Goal: Transaction & Acquisition: Purchase product/service

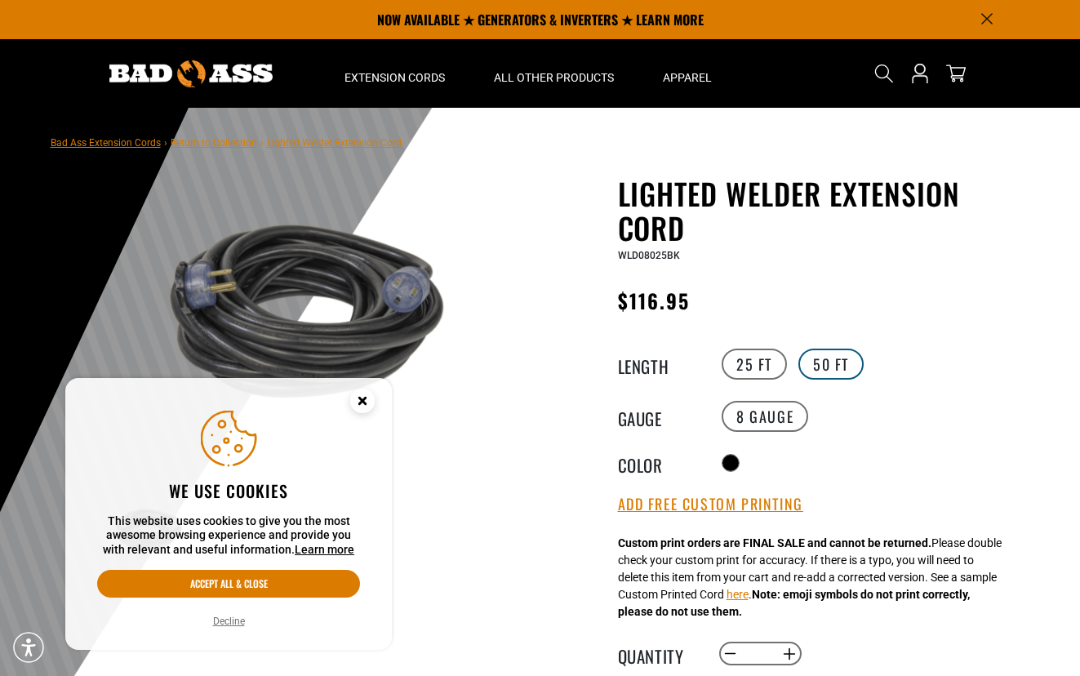
click at [838, 362] on label "50 FT" at bounding box center [830, 364] width 65 height 31
click at [763, 365] on label "25 FT" at bounding box center [754, 364] width 65 height 31
click at [367, 397] on circle "Close this option" at bounding box center [362, 401] width 24 height 24
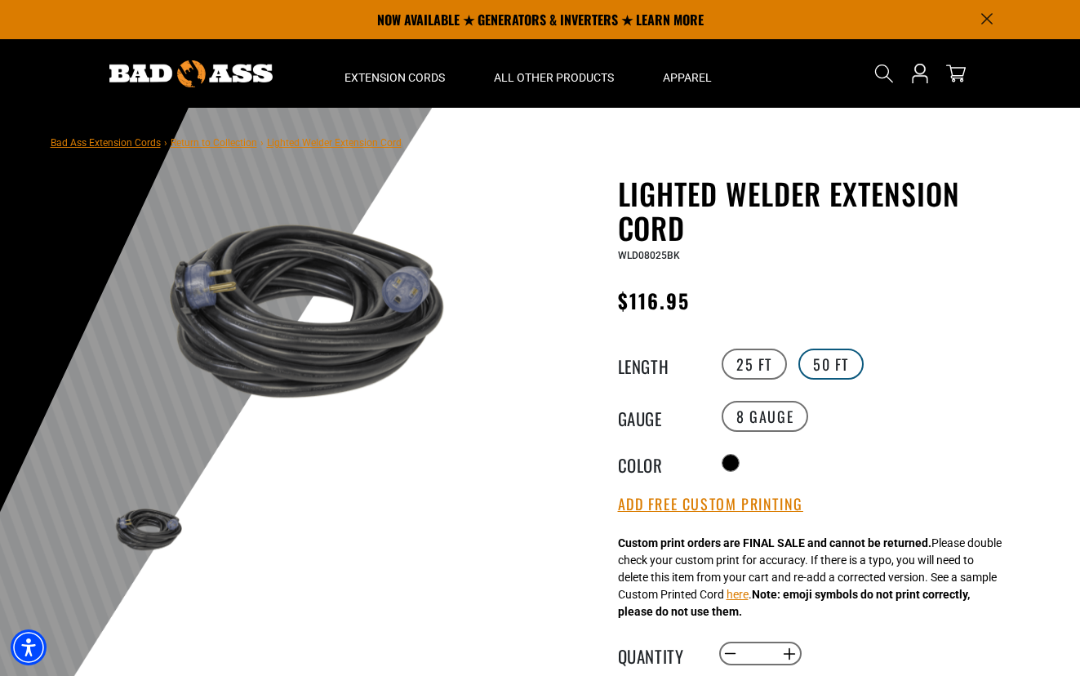
click at [830, 359] on label "50 FT" at bounding box center [830, 364] width 65 height 31
drag, startPoint x: 808, startPoint y: 380, endPoint x: 936, endPoint y: 576, distance: 233.0
click at [936, 576] on div "Custom print orders are FINAL SALE and cannot be returned. Please double check …" at bounding box center [810, 578] width 384 height 86
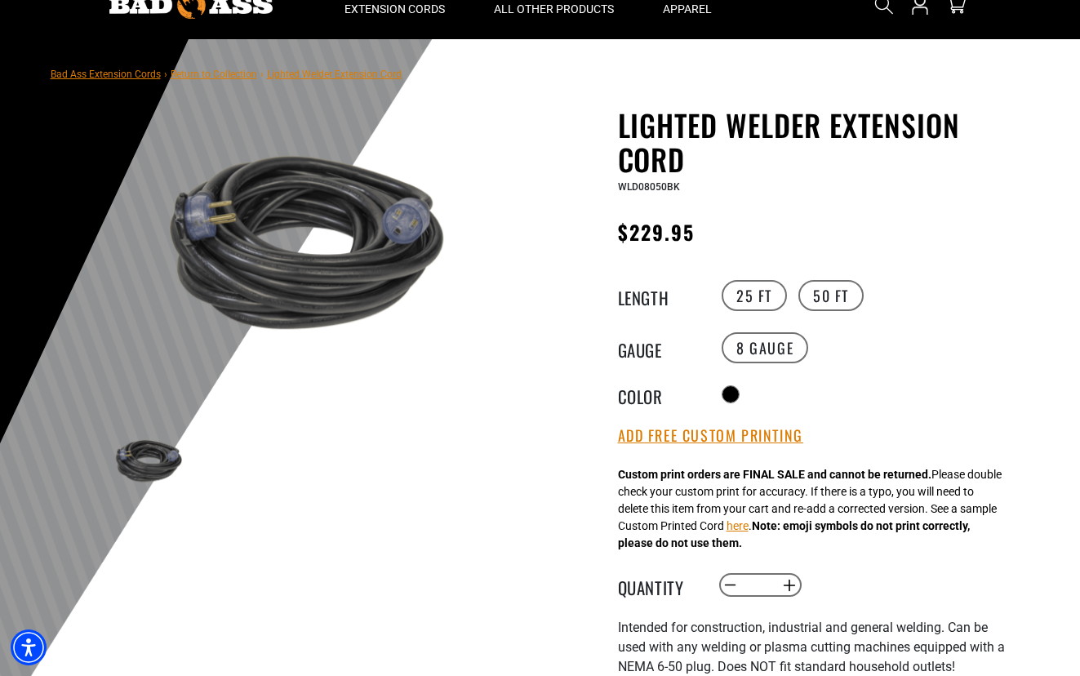
scroll to position [163, 0]
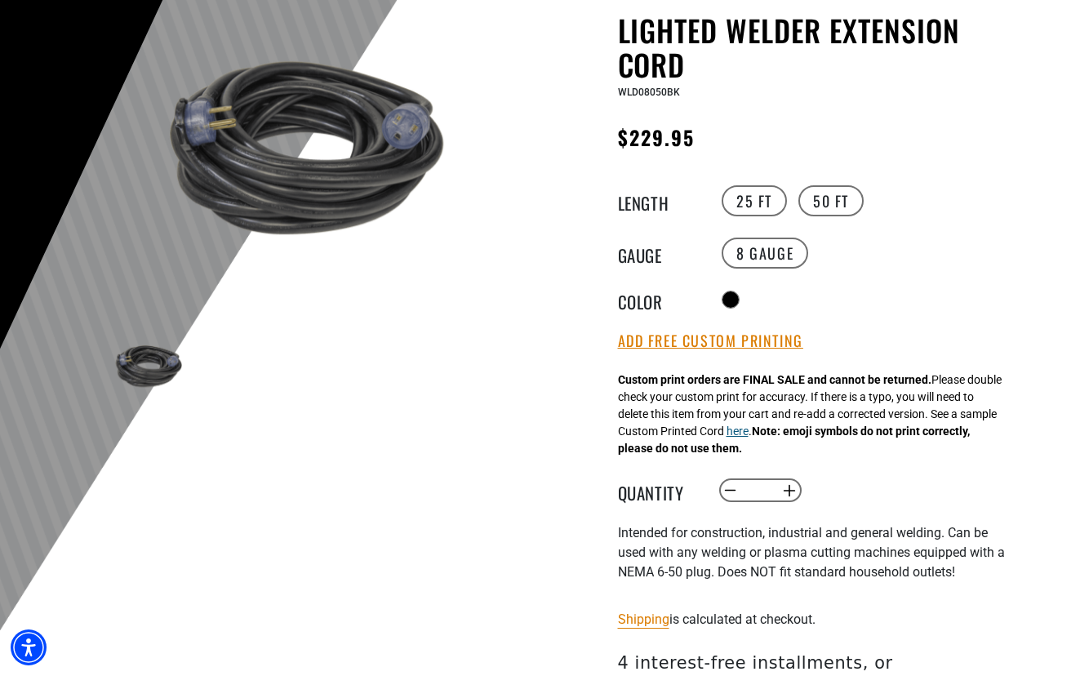
click at [749, 428] on button "here" at bounding box center [738, 431] width 22 height 17
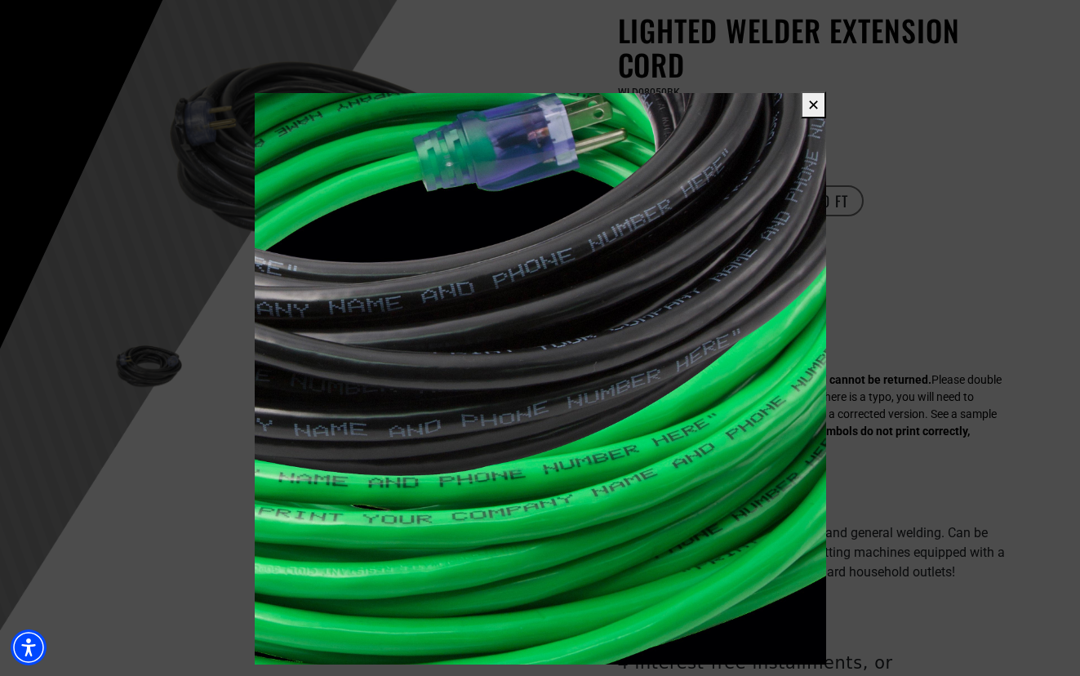
click at [805, 100] on button "✕" at bounding box center [813, 104] width 25 height 27
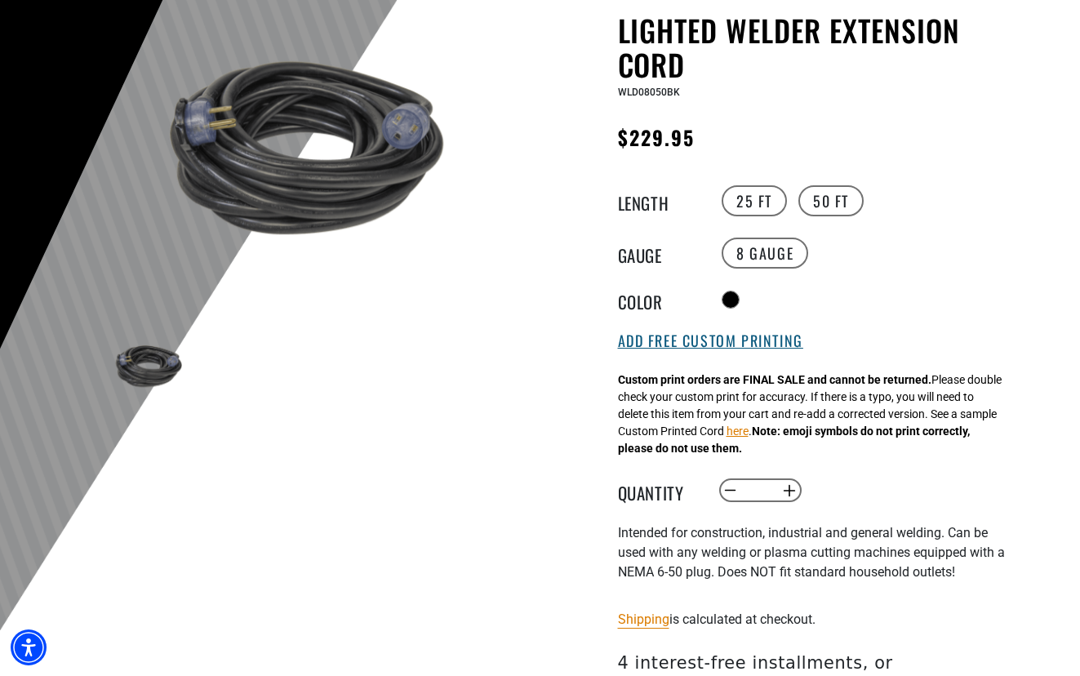
click at [763, 334] on button "Add Free Custom Printing" at bounding box center [710, 341] width 185 height 18
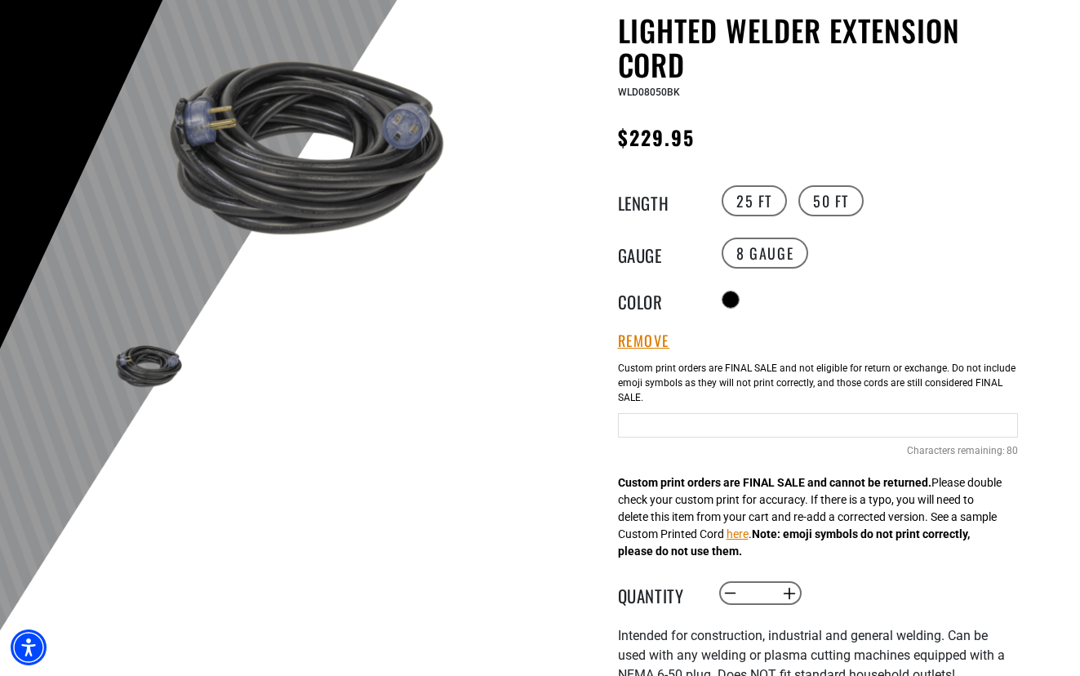
drag, startPoint x: 800, startPoint y: 199, endPoint x: 790, endPoint y: 190, distance: 13.3
drag, startPoint x: 790, startPoint y: 190, endPoint x: 842, endPoint y: 330, distance: 148.8
click at [842, 336] on div "Remove a a Add Free Custom Printing Cable Printing 80 Characters remaining: / 80" at bounding box center [818, 403] width 400 height 142
click at [638, 342] on button "Remove" at bounding box center [644, 341] width 52 height 18
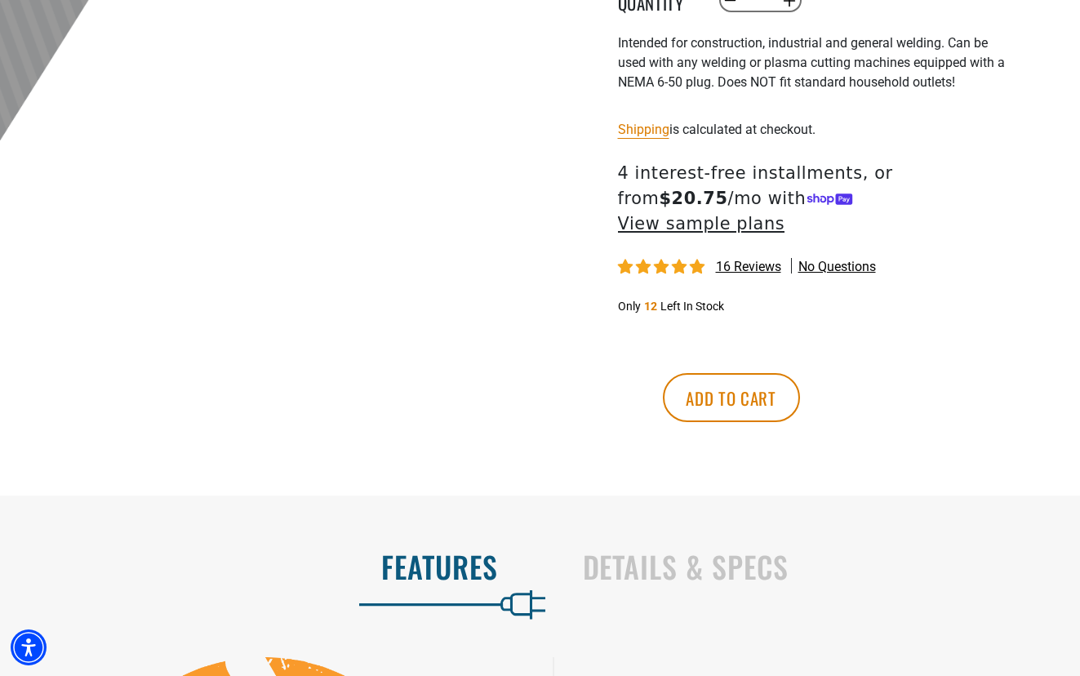
scroll to position [980, 0]
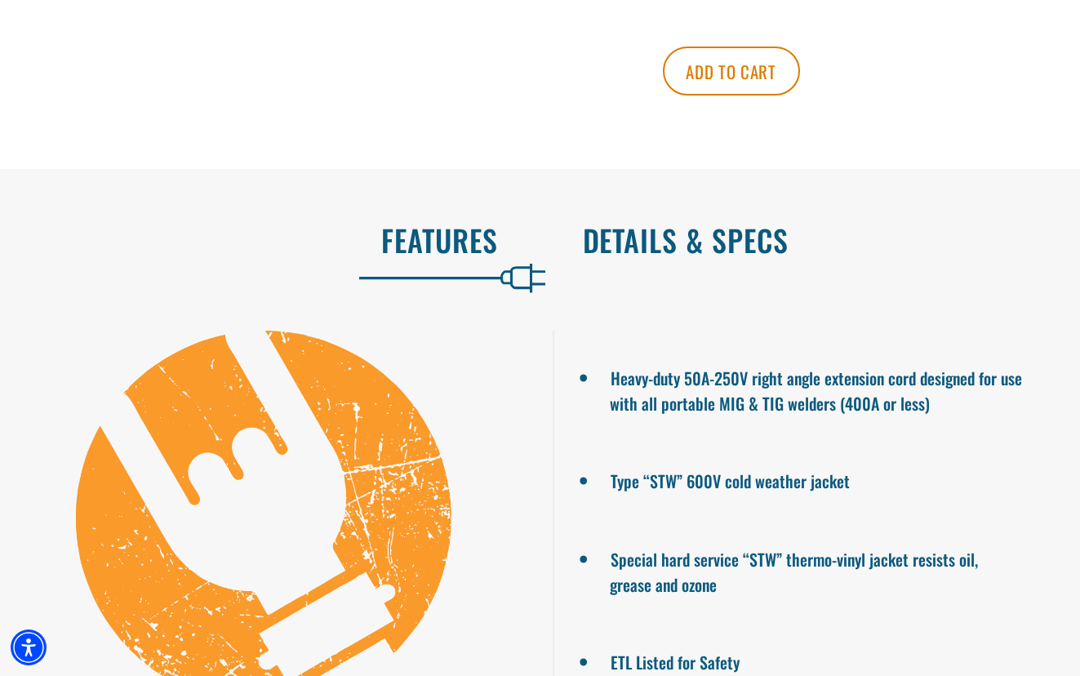
click at [700, 223] on h2 "Details & Specs" at bounding box center [815, 240] width 464 height 34
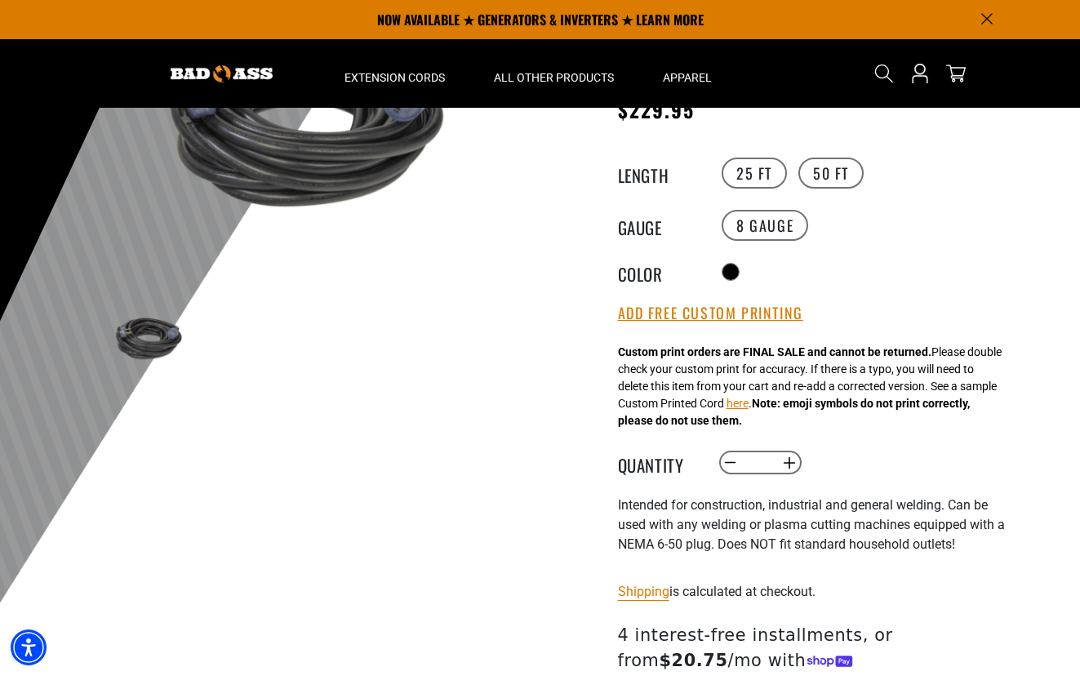
scroll to position [0, 0]
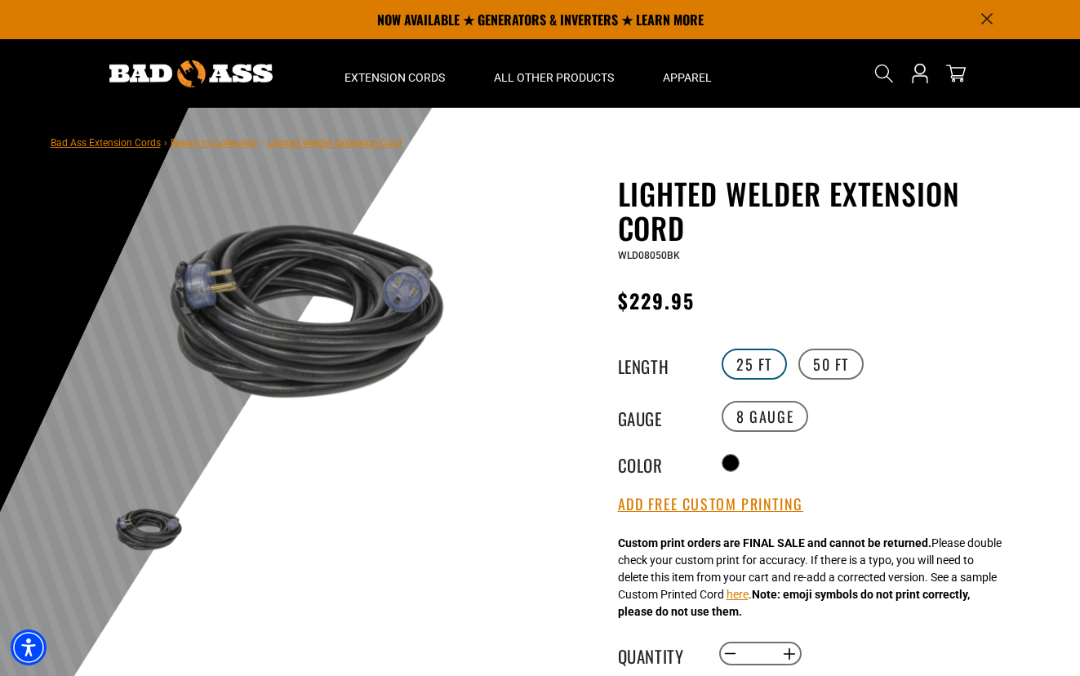
click at [747, 368] on label "25 FT" at bounding box center [754, 364] width 65 height 31
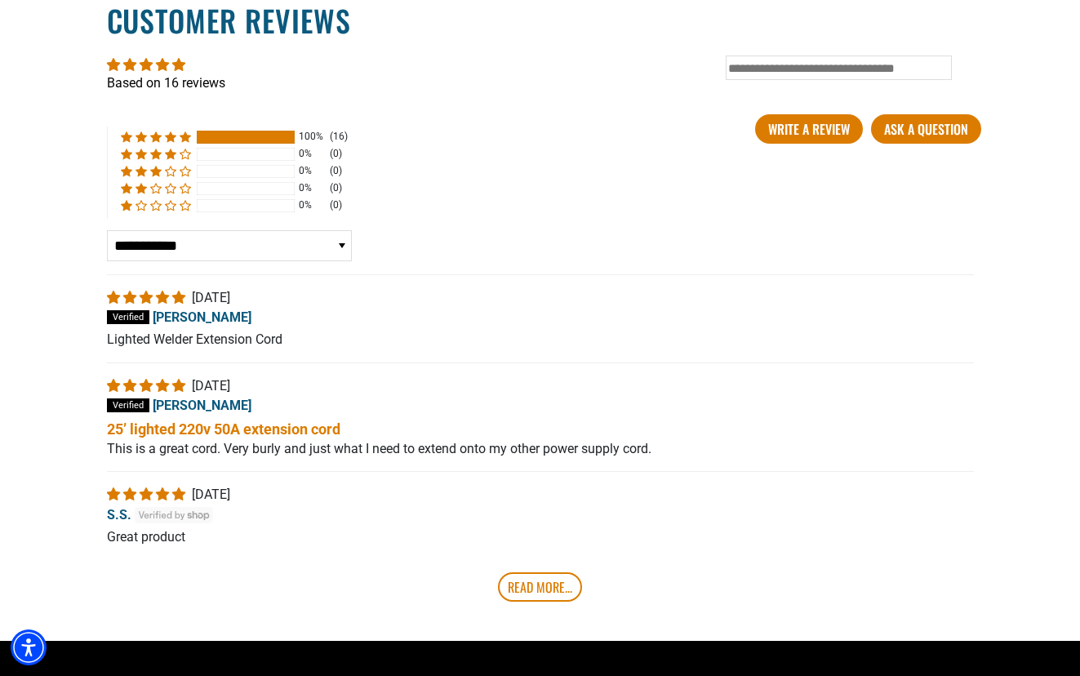
scroll to position [2858, 0]
